Goal: Information Seeking & Learning: Find specific fact

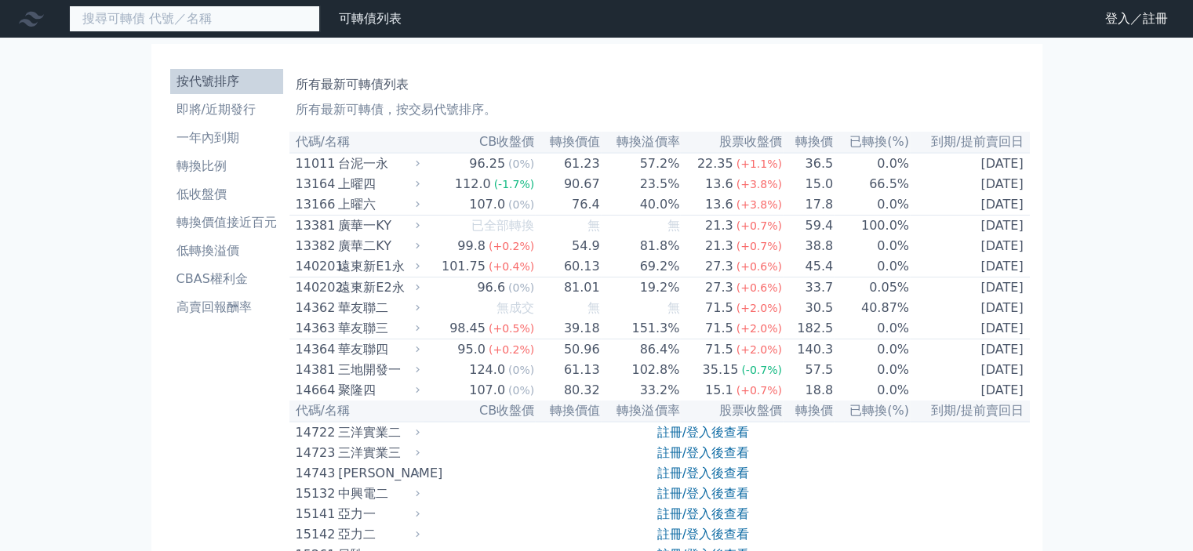
click at [234, 23] on input at bounding box center [194, 18] width 251 height 27
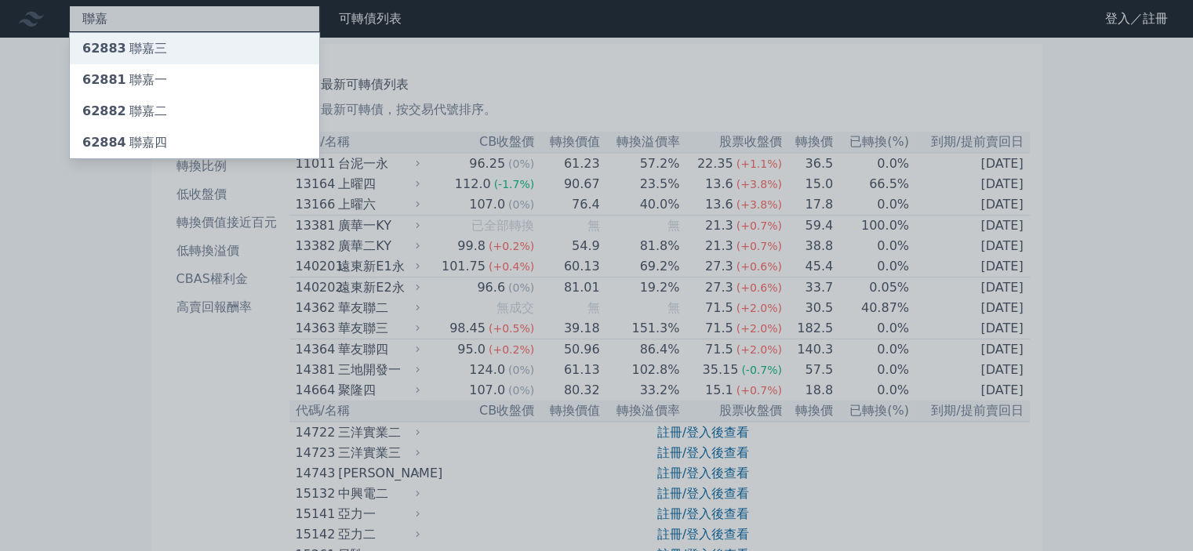
type input "聯嘉"
click at [187, 42] on div "62883 聯嘉三" at bounding box center [194, 48] width 249 height 31
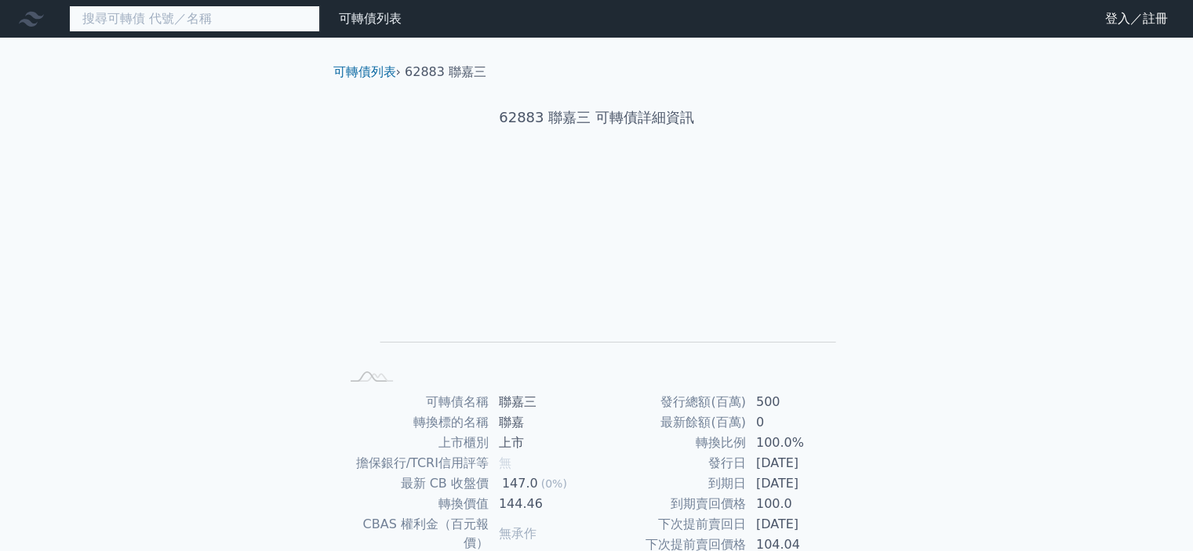
click at [183, 22] on input at bounding box center [194, 18] width 251 height 27
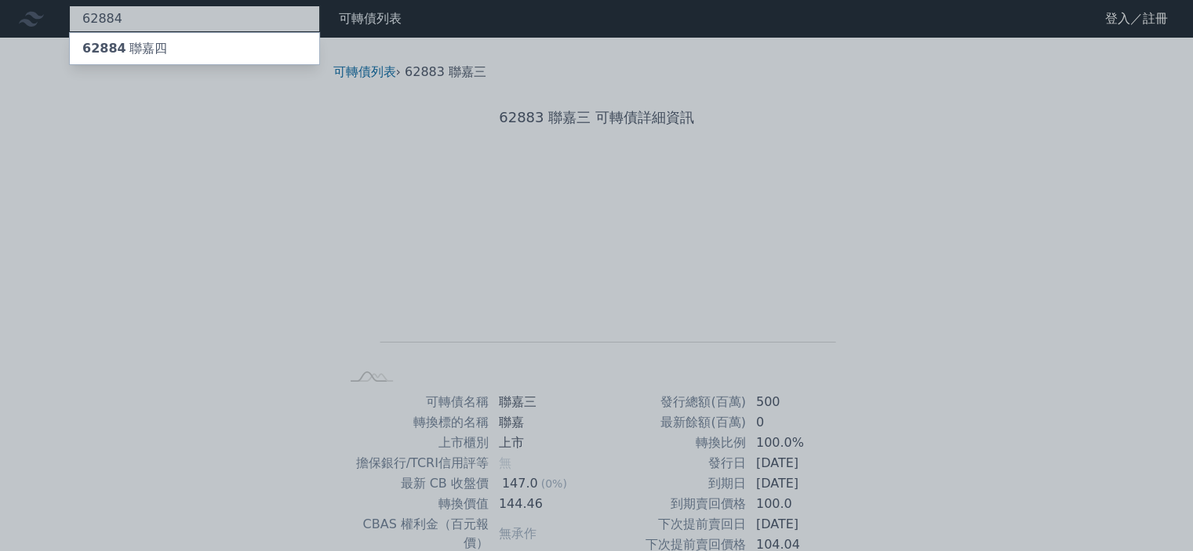
type input "62884"
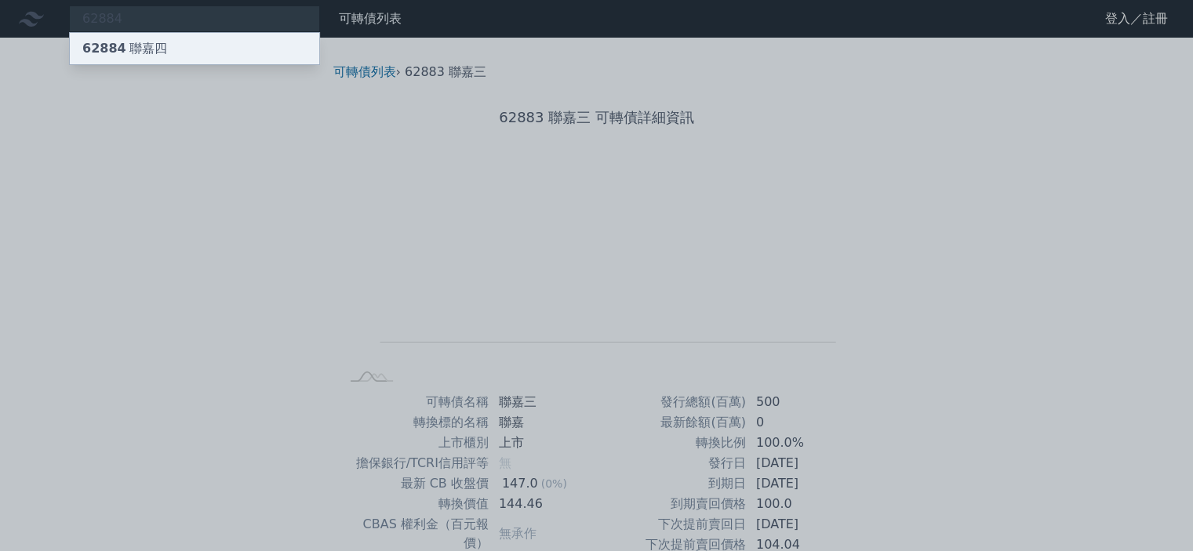
click at [161, 40] on div "62884 聯嘉四" at bounding box center [194, 48] width 249 height 31
